Goal: Task Accomplishment & Management: Manage account settings

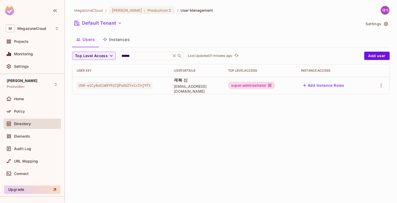
click at [266, 139] on div "MegazoneCloud / [PERSON_NAME] : Production / User Management Default Tenant Set…" at bounding box center [231, 101] width 332 height 203
click at [268, 133] on div "MegazoneCloud / [PERSON_NAME] : Production / User Management Default Tenant Set…" at bounding box center [231, 101] width 332 height 203
click at [122, 136] on div "MegazoneCloud / [PERSON_NAME] : Production / User Management Default Tenant Set…" at bounding box center [231, 101] width 332 height 203
drag, startPoint x: 177, startPoint y: 83, endPoint x: 191, endPoint y: 83, distance: 14.8
click at [191, 83] on td "제복 [PERSON_NAME] [PERSON_NAME][EMAIL_ADDRESS][DOMAIN_NAME]" at bounding box center [197, 85] width 54 height 17
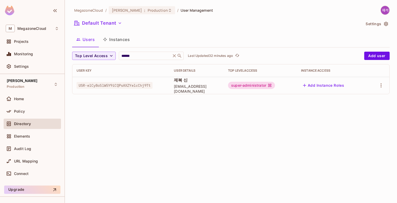
click at [230, 129] on div "MegazoneCloud / [PERSON_NAME] : Production / User Management Default Tenant Set…" at bounding box center [231, 101] width 332 height 203
drag, startPoint x: 179, startPoint y: 89, endPoint x: 210, endPoint y: 89, distance: 31.2
click at [210, 89] on span "[EMAIL_ADDRESS][DOMAIN_NAME]" at bounding box center [197, 89] width 46 height 10
click at [208, 117] on div "MegazoneCloud / [PERSON_NAME] : Production / User Management Default Tenant Set…" at bounding box center [231, 101] width 332 height 203
click at [383, 85] on icon "button" at bounding box center [381, 85] width 6 height 6
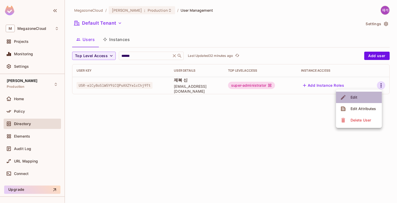
click at [357, 101] on span "Edit" at bounding box center [354, 97] width 10 height 8
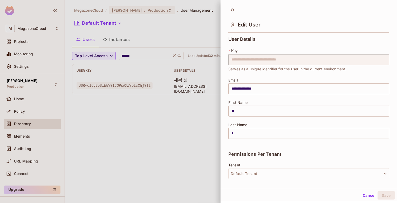
click at [168, 131] on div at bounding box center [198, 101] width 397 height 203
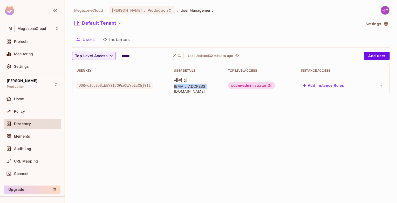
drag, startPoint x: 176, startPoint y: 88, endPoint x: 210, endPoint y: 88, distance: 33.5
click at [210, 88] on td "제복 [PERSON_NAME] [PERSON_NAME][EMAIL_ADDRESS][DOMAIN_NAME]" at bounding box center [197, 85] width 54 height 17
click at [127, 86] on span "USR-elCy8oSlW5Y9iCQPsAXZYelcChj9Tt" at bounding box center [115, 85] width 76 height 7
drag, startPoint x: 78, startPoint y: 84, endPoint x: 158, endPoint y: 84, distance: 79.7
click at [158, 84] on div "USR-elCy8oSlW5Y9iCQPsAXZYelcChj9Tt" at bounding box center [121, 85] width 89 height 5
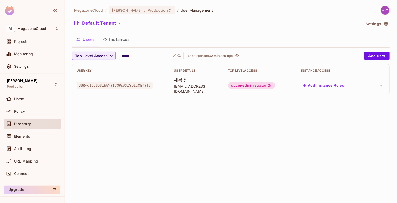
click at [176, 124] on div "MegazoneCloud / [PERSON_NAME] : Production / User Management Default Tenant Set…" at bounding box center [231, 101] width 332 height 203
drag, startPoint x: 140, startPoint y: 55, endPoint x: 113, endPoint y: 53, distance: 27.3
click at [114, 53] on div "Top Level Access ****** ​ Last Updated 32 minutes ago" at bounding box center [217, 56] width 290 height 8
type input "*"
click at [210, 87] on span "[EMAIL_ADDRESS][DOMAIN_NAME]" at bounding box center [197, 89] width 49 height 10
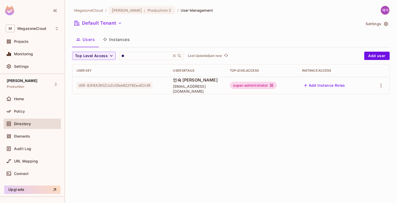
click at [108, 141] on div "MegazoneCloud / [PERSON_NAME] : Production / User Management Default Tenant Set…" at bounding box center [231, 101] width 332 height 203
click at [180, 83] on span "인숙 [PERSON_NAME]" at bounding box center [197, 80] width 49 height 6
click at [215, 109] on div "MegazoneCloud / [PERSON_NAME] : Production / User Management Default Tenant Set…" at bounding box center [231, 101] width 332 height 203
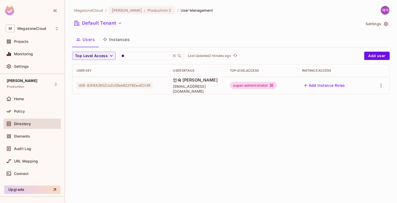
click at [221, 118] on div "MegazoneCloud / [PERSON_NAME] : Production / User Management Default Tenant Set…" at bounding box center [231, 101] width 332 height 203
drag, startPoint x: 175, startPoint y: 89, endPoint x: 219, endPoint y: 91, distance: 44.4
click at [219, 91] on td "인숙 [PERSON_NAME] [EMAIL_ADDRESS][DOMAIN_NAME]" at bounding box center [197, 85] width 57 height 17
copy span "[EMAIL_ADDRESS][DOMAIN_NAME]"
click at [195, 87] on span "[EMAIL_ADDRESS][DOMAIN_NAME]" at bounding box center [197, 89] width 49 height 10
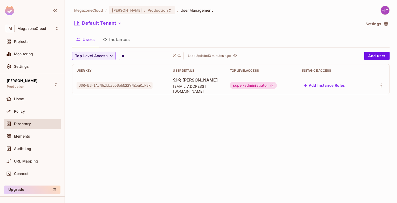
click at [196, 89] on span "[EMAIL_ADDRESS][DOMAIN_NAME]" at bounding box center [197, 89] width 49 height 10
click at [188, 109] on div "MegazoneCloud / [PERSON_NAME] : Production / User Management Default Tenant Set…" at bounding box center [231, 101] width 332 height 203
click at [380, 87] on icon "button" at bounding box center [381, 85] width 6 height 6
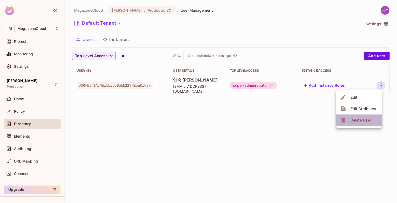
click at [364, 119] on div "Delete User" at bounding box center [361, 120] width 21 height 5
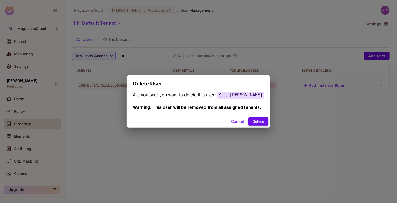
click at [257, 122] on button "Delete" at bounding box center [259, 121] width 20 height 8
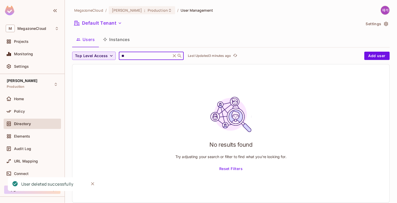
drag, startPoint x: 133, startPoint y: 54, endPoint x: 109, endPoint y: 56, distance: 24.5
click at [109, 56] on div "Top Level Access ** ​ Last Updated 3 minutes ago" at bounding box center [217, 56] width 290 height 8
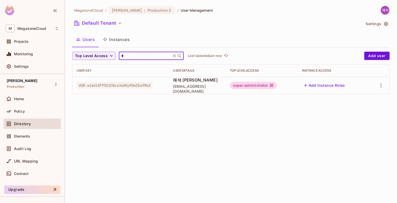
type input "*"
click at [238, 115] on div "MegazoneCloud / [PERSON_NAME] : Production / User Management Default Tenant Set…" at bounding box center [231, 101] width 332 height 203
click at [383, 85] on icon "button" at bounding box center [381, 85] width 6 height 6
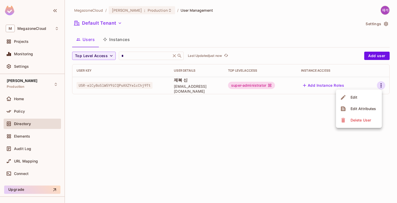
click at [368, 95] on li "Edit" at bounding box center [359, 97] width 46 height 11
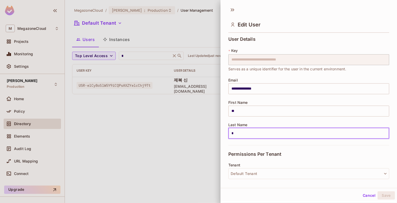
drag, startPoint x: 240, startPoint y: 133, endPoint x: 230, endPoint y: 135, distance: 10.8
click at [230, 135] on input "*" at bounding box center [309, 133] width 161 height 11
type input "*"
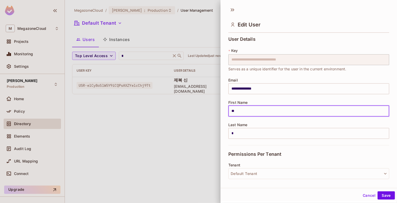
drag, startPoint x: 255, startPoint y: 111, endPoint x: 228, endPoint y: 110, distance: 26.8
click at [228, 110] on div "**********" at bounding box center [309, 108] width 177 height 146
paste input "text"
type input "**"
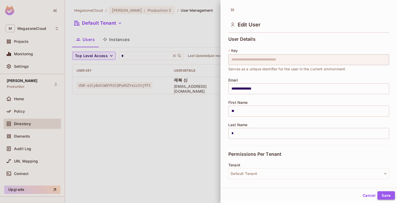
click at [379, 196] on button "Save" at bounding box center [386, 195] width 17 height 8
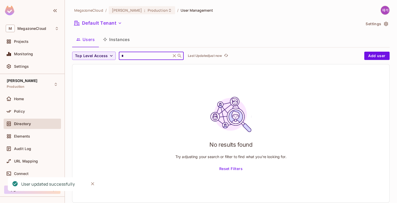
click at [144, 55] on input "*" at bounding box center [144, 55] width 49 height 5
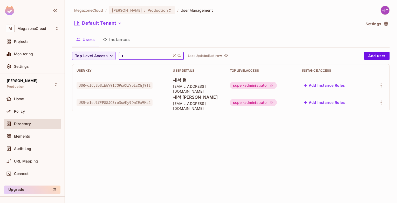
type input "*"
click at [256, 136] on div "MegazoneCloud / [PERSON_NAME] : Production / User Management Default Tenant Set…" at bounding box center [231, 101] width 332 height 203
